Goal: Task Accomplishment & Management: Use online tool/utility

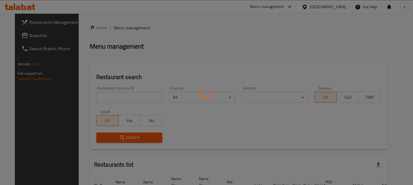
scroll to position [34, 0]
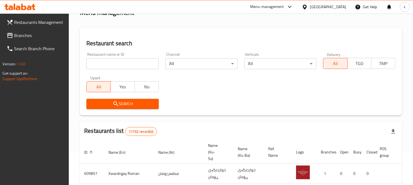
click at [116, 64] on input "search" at bounding box center [122, 63] width 72 height 11
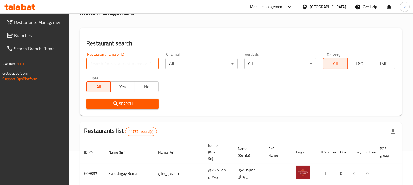
paste input "Wowly Fast Food"
type input "Wowly Fast Food"
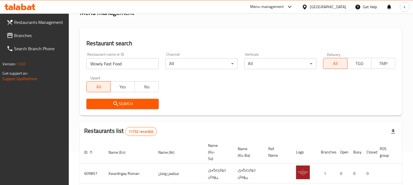
click at [113, 102] on icon "submit" at bounding box center [115, 104] width 7 height 7
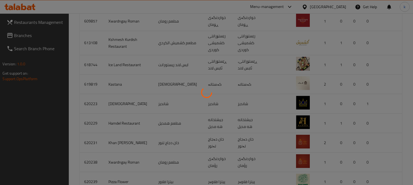
scroll to position [67, 0]
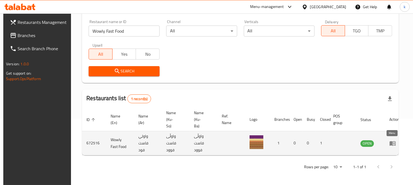
click at [393, 145] on icon "enhanced table" at bounding box center [392, 143] width 6 height 5
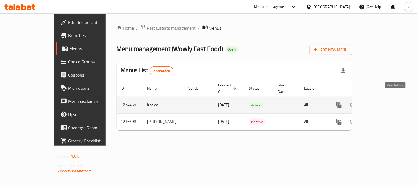
click at [382, 102] on icon "enhanced table" at bounding box center [379, 105] width 7 height 7
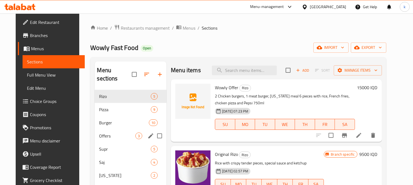
click at [120, 130] on div "Offers 3" at bounding box center [131, 136] width 72 height 13
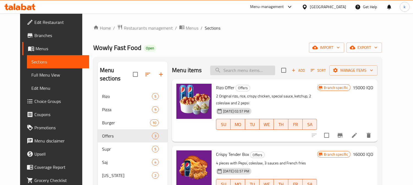
click at [237, 75] on input "search" at bounding box center [242, 71] width 65 height 10
paste input "Wowly Offer"
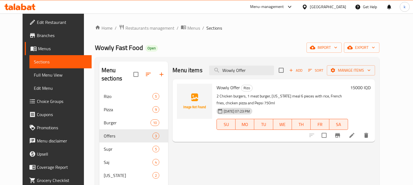
type input "Wowly Offer"
click at [45, 75] on span "Full Menu View" at bounding box center [60, 75] width 53 height 7
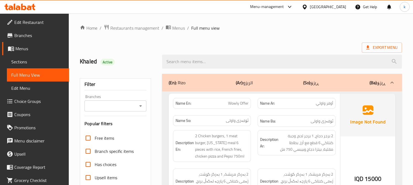
click at [104, 101] on div "Branches" at bounding box center [115, 106] width 62 height 11
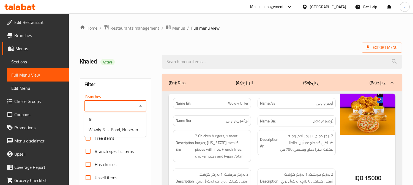
click at [109, 103] on input "Branches" at bounding box center [111, 106] width 50 height 8
click at [118, 128] on span "Wowly Fast Food, Nuseran" at bounding box center [114, 130] width 50 height 7
type input "Wowly Fast Food, Nuseran"
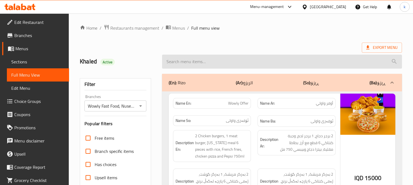
click at [195, 61] on input "search" at bounding box center [282, 62] width 240 height 14
paste input "Wowly Offer"
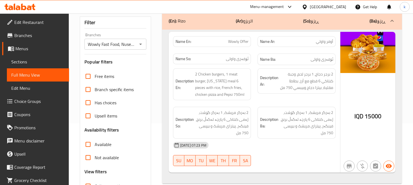
scroll to position [6, 0]
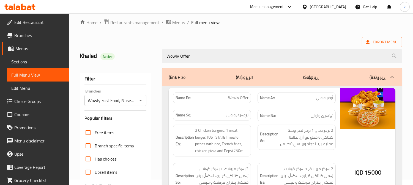
type input "Wowly Offer"
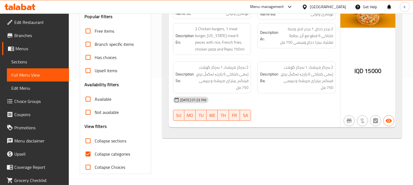
scroll to position [56, 0]
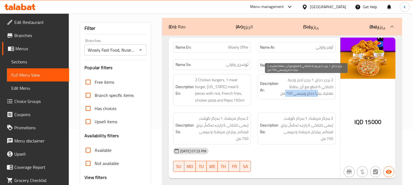
drag, startPoint x: 317, startPoint y: 95, endPoint x: 284, endPoint y: 95, distance: 32.7
click at [284, 95] on span "2 برجر دجاج، 1 برجر لحم، وجبة كنتاكي 6 قطع مع أرز، بطاطا مقلية، بيتزا دجاج وبيب…" at bounding box center [306, 87] width 54 height 20
click at [314, 95] on span "2 برجر دجاج، 1 برجر لحم، وجبة كنتاكي 6 قطع مع أرز، بطاطا مقلية، بيتزا دجاج وبيب…" at bounding box center [306, 87] width 54 height 20
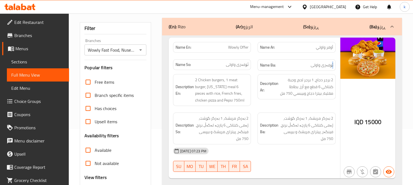
drag, startPoint x: 331, startPoint y: 65, endPoint x: 275, endPoint y: 65, distance: 56.1
click at [275, 65] on h6 "Name Ba: ئۆفەری واولی" at bounding box center [296, 65] width 73 height 7
drag, startPoint x: 321, startPoint y: 67, endPoint x: 330, endPoint y: 67, distance: 9.1
click at [330, 67] on span "ئۆفەری واولی" at bounding box center [321, 65] width 23 height 7
drag, startPoint x: 328, startPoint y: 49, endPoint x: 310, endPoint y: 46, distance: 18.7
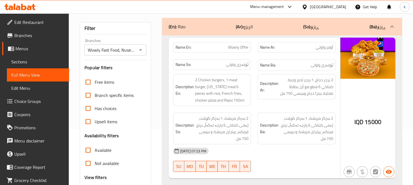
click at [314, 47] on p "Name Ar: أوفر واولي" at bounding box center [296, 48] width 73 height 6
click at [264, 53] on div "Name En: Wowly Offer Name Ar: أوفر واولي Name So: ئۆفەری واولی Name Ba: ئۆفەری …" at bounding box center [254, 57] width 169 height 36
